Goal: Check status

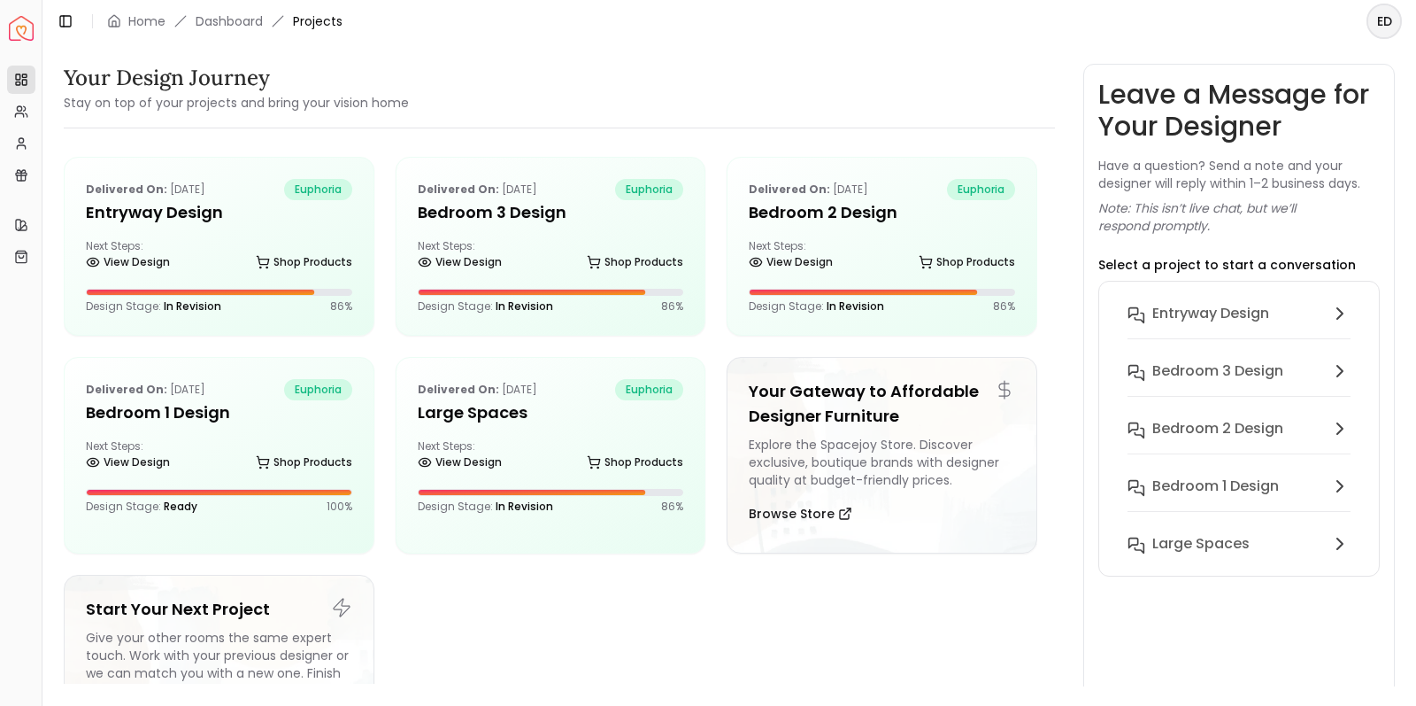
click at [1373, 29] on html "Spacejoy Dashboard Overview Projects My Referrals My Profile Gift Card Balance …" at bounding box center [708, 353] width 1416 height 706
drag, startPoint x: 939, startPoint y: 73, endPoint x: 835, endPoint y: 73, distance: 104.5
click at [924, 71] on html "Spacejoy Dashboard Overview Projects My Referrals My Profile Gift Card Balance …" at bounding box center [708, 353] width 1416 height 706
click at [226, 24] on link "Dashboard" at bounding box center [229, 21] width 67 height 18
click at [239, 234] on div "Delivered on: [DATE] euphoria entryway design Next Steps: View Design Shop Prod…" at bounding box center [219, 246] width 309 height 177
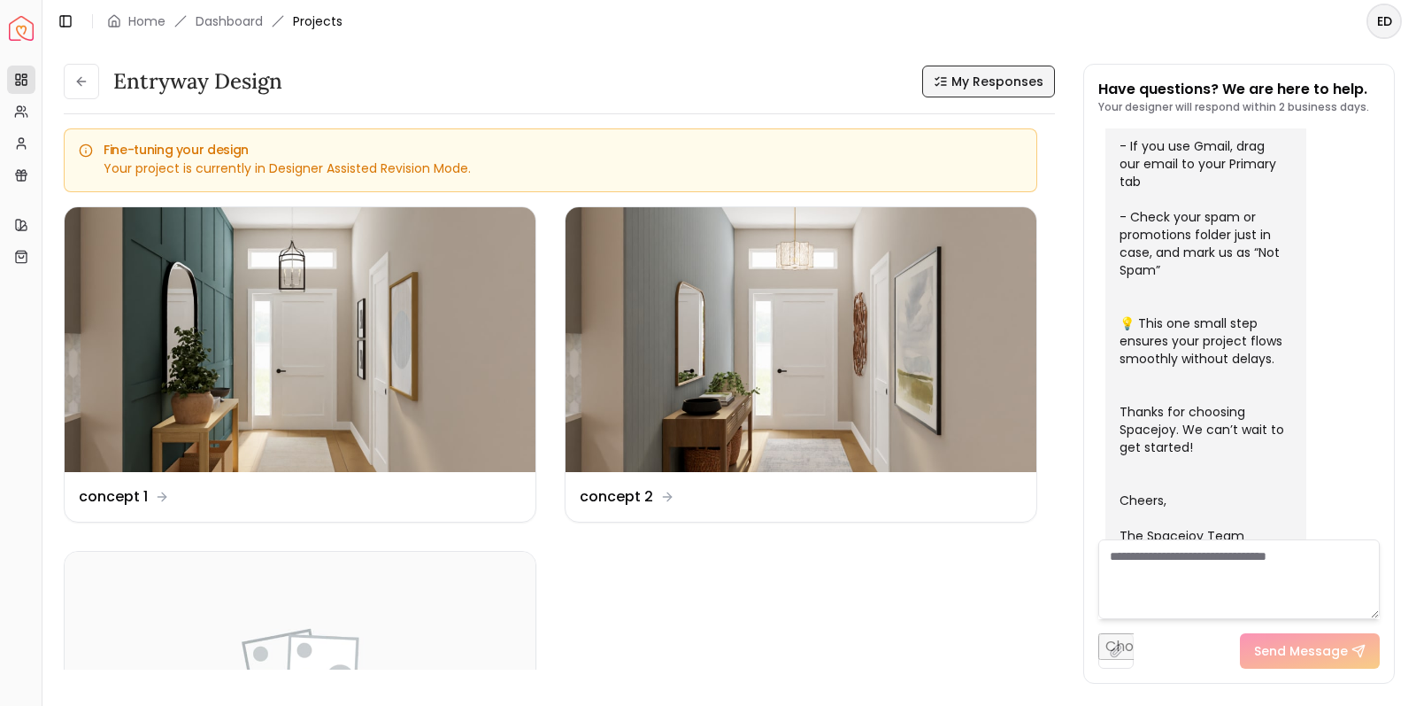
click at [987, 89] on span "My Responses" at bounding box center [998, 82] width 92 height 18
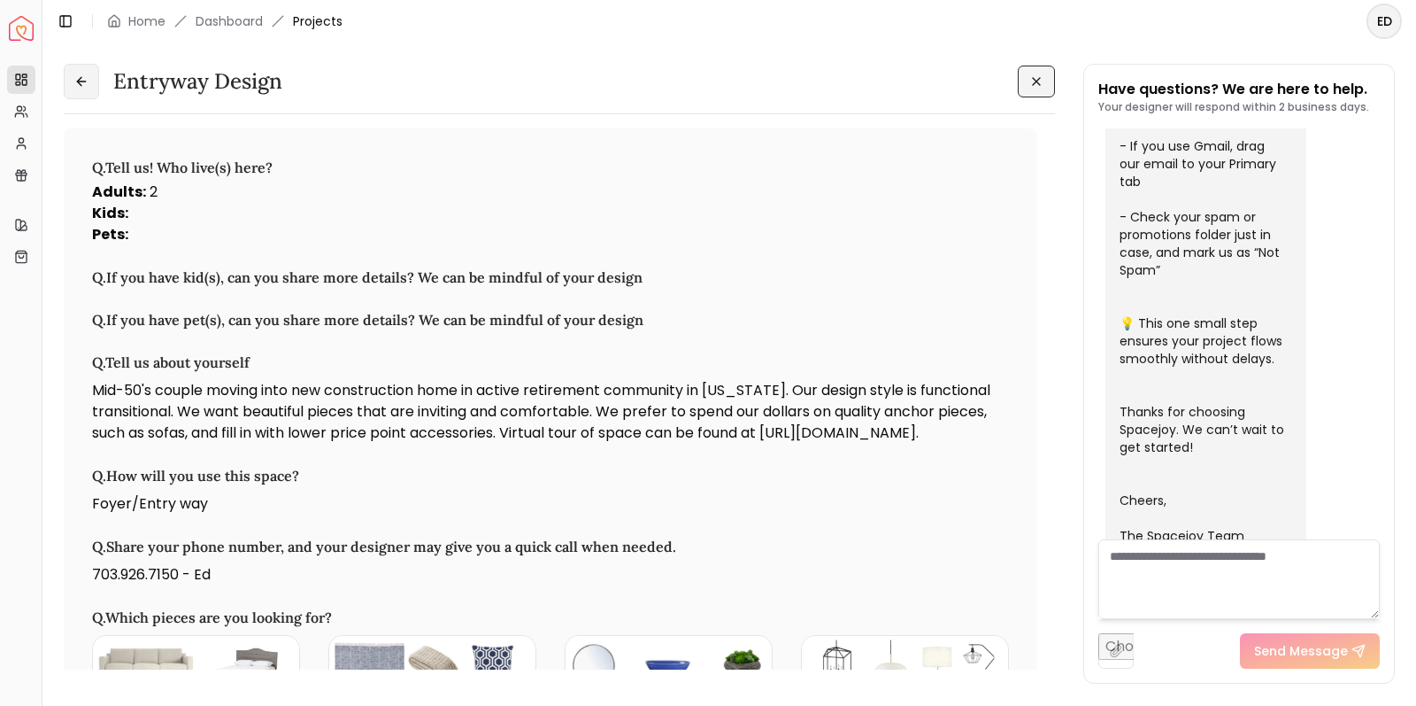
click at [72, 88] on button at bounding box center [81, 81] width 35 height 35
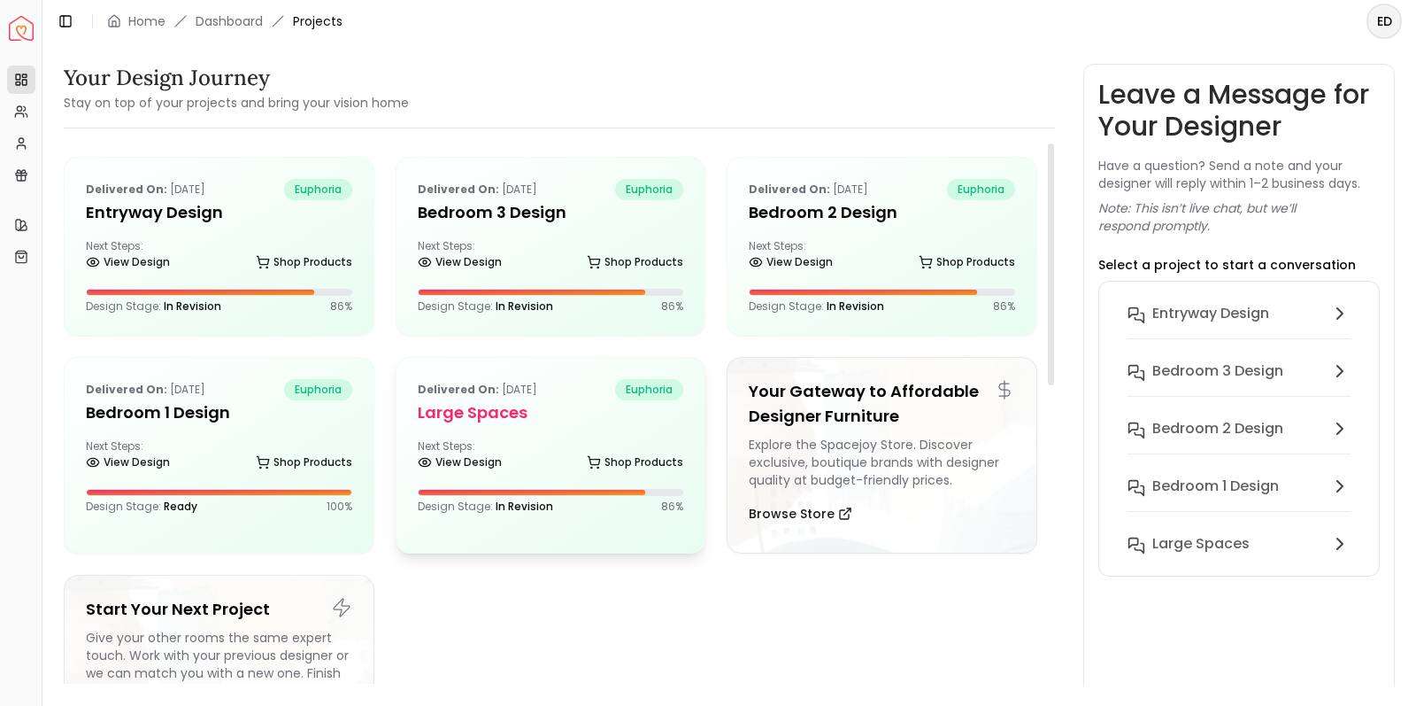
click at [615, 419] on h5 "Large Spaces" at bounding box center [551, 412] width 266 height 25
